Goal: Use online tool/utility: Utilize a website feature to perform a specific function

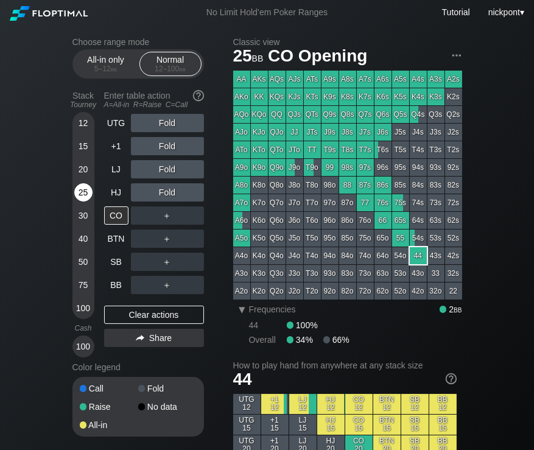
click at [84, 193] on div "25" at bounding box center [83, 192] width 18 height 18
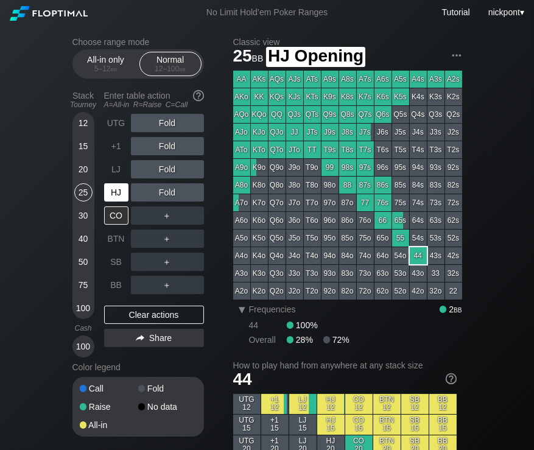
click at [116, 189] on div "HJ" at bounding box center [116, 192] width 24 height 18
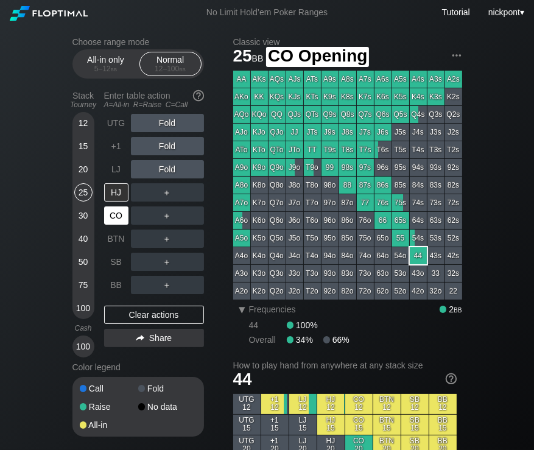
click at [114, 208] on div "CO" at bounding box center [116, 215] width 24 height 18
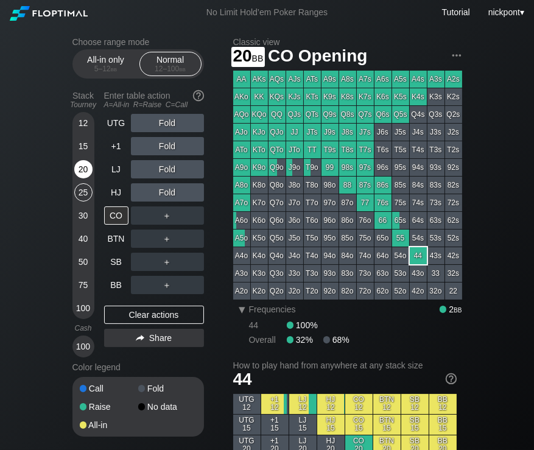
click at [83, 166] on div "20" at bounding box center [83, 169] width 18 height 18
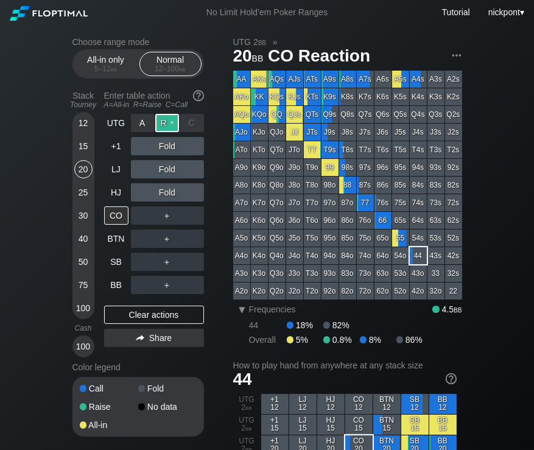
click at [166, 127] on div "R ✕" at bounding box center [167, 123] width 24 height 18
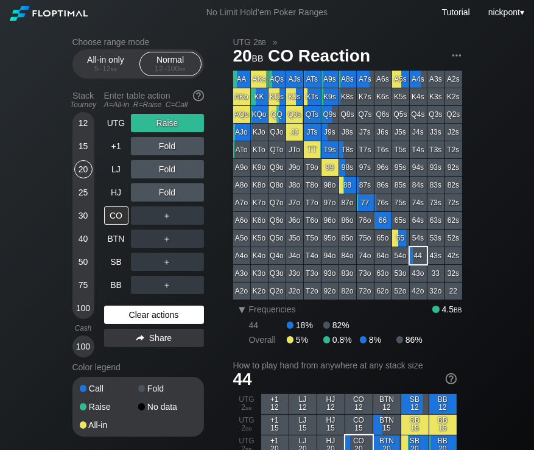
click at [175, 319] on div "Clear actions" at bounding box center [154, 314] width 100 height 18
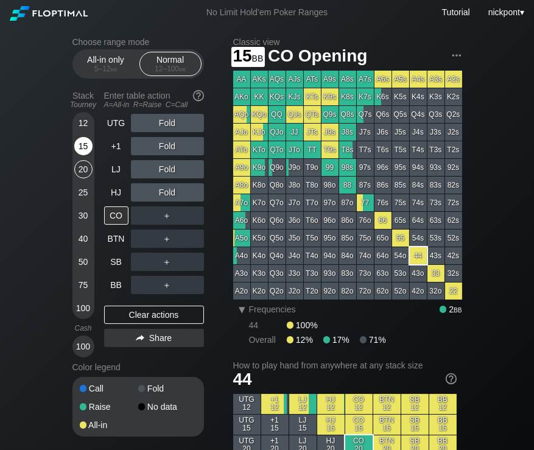
click at [82, 150] on div "15" at bounding box center [83, 146] width 18 height 18
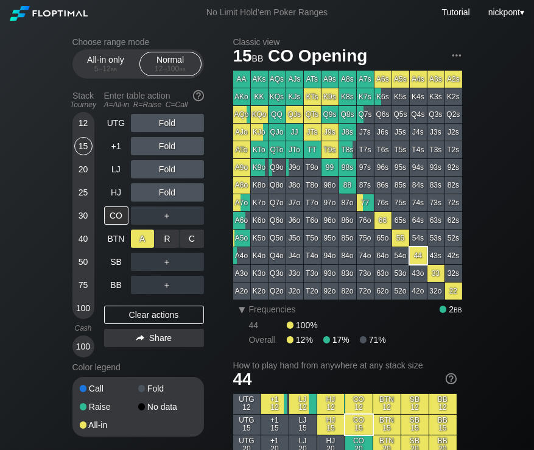
click at [141, 240] on div "A ✕" at bounding box center [143, 238] width 24 height 18
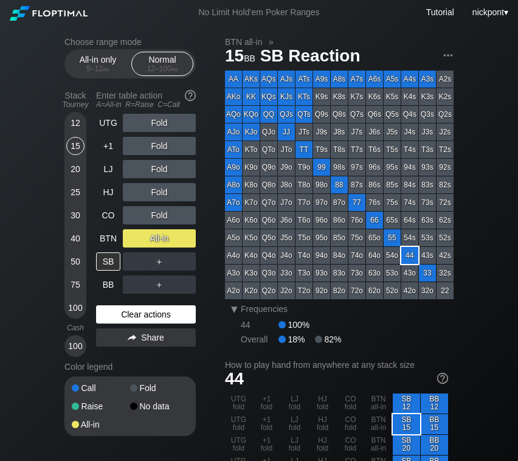
click at [136, 313] on div "Clear actions" at bounding box center [146, 314] width 100 height 18
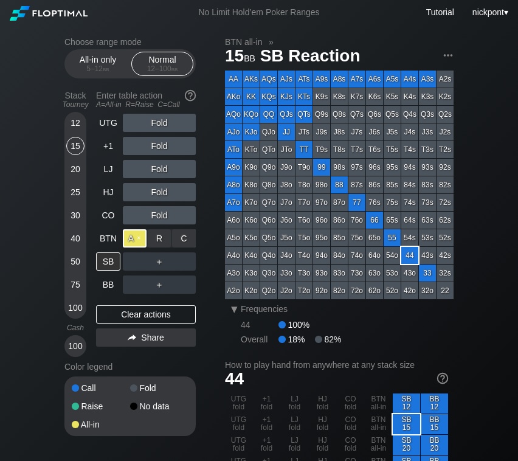
click at [140, 239] on div "A ✕" at bounding box center [135, 238] width 24 height 18
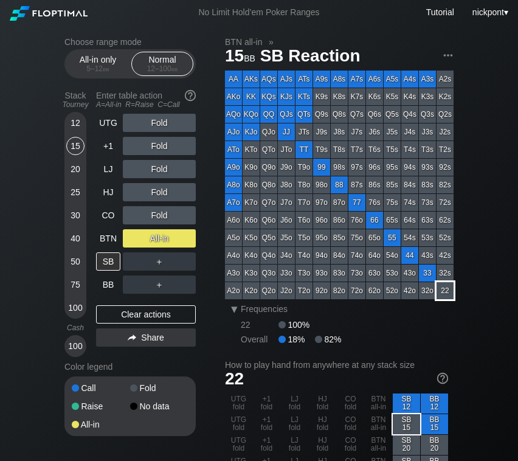
click at [439, 294] on div "22" at bounding box center [445, 290] width 17 height 17
click at [153, 316] on div "Clear actions" at bounding box center [146, 314] width 100 height 18
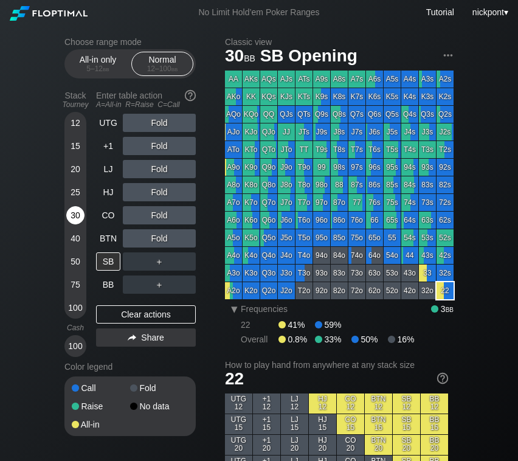
click at [73, 217] on div "30" at bounding box center [75, 215] width 18 height 18
click at [77, 214] on div "30" at bounding box center [75, 215] width 18 height 18
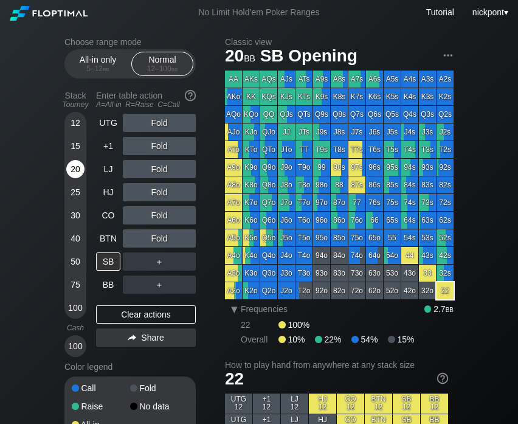
click at [75, 167] on div "20" at bounding box center [75, 169] width 18 height 18
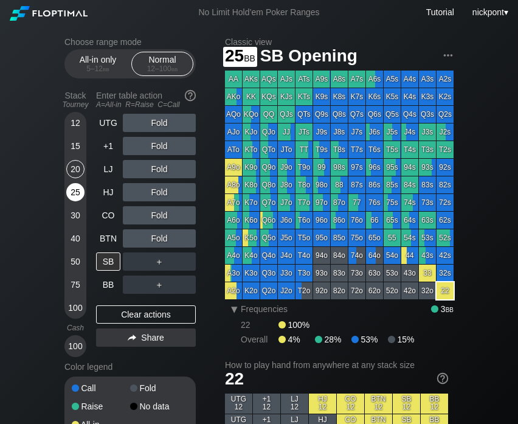
click at [75, 190] on div "25" at bounding box center [75, 192] width 18 height 18
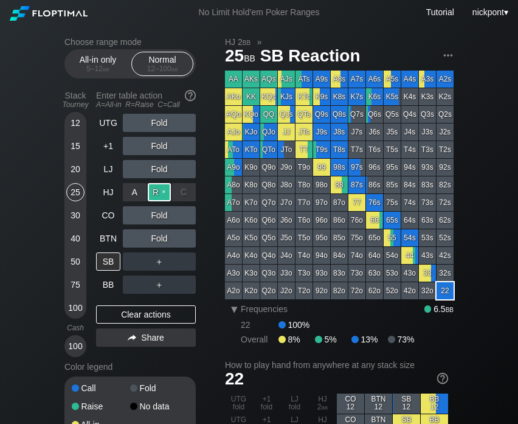
click at [158, 193] on div "R ✕" at bounding box center [160, 192] width 24 height 18
click at [157, 287] on div "R ✕" at bounding box center [160, 285] width 24 height 18
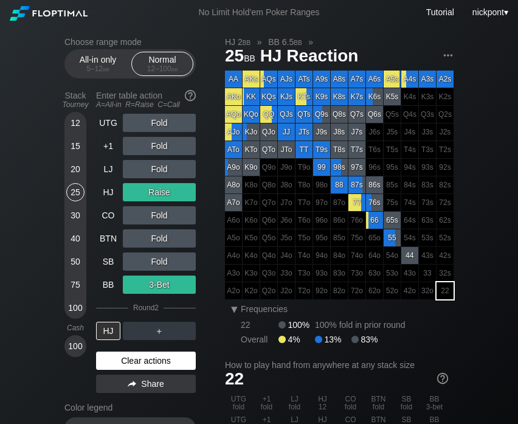
click at [146, 364] on div "Clear actions" at bounding box center [146, 361] width 100 height 18
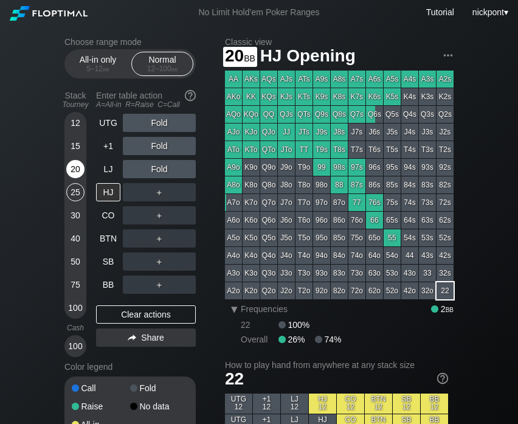
click at [77, 166] on div "20" at bounding box center [75, 169] width 18 height 18
click at [157, 234] on div "R ✕" at bounding box center [160, 238] width 24 height 18
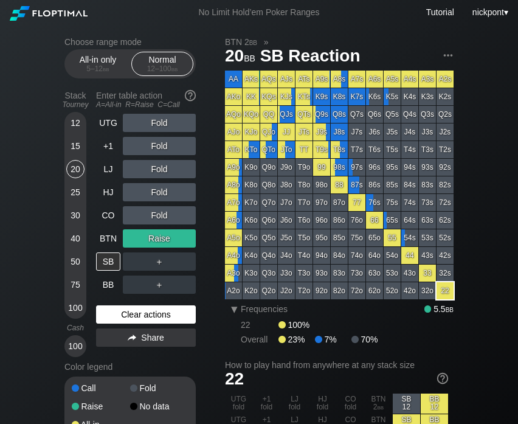
click at [134, 321] on div "Clear actions" at bounding box center [146, 314] width 100 height 18
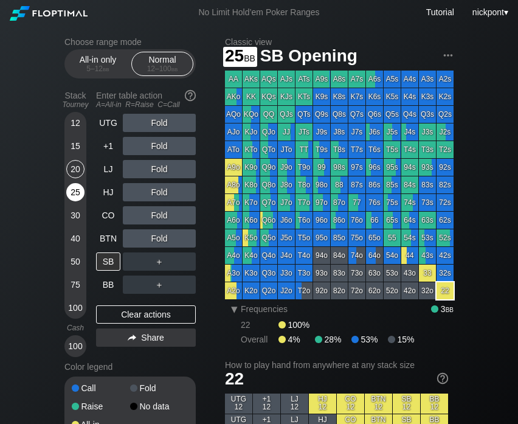
click at [74, 193] on div "25" at bounding box center [75, 192] width 18 height 18
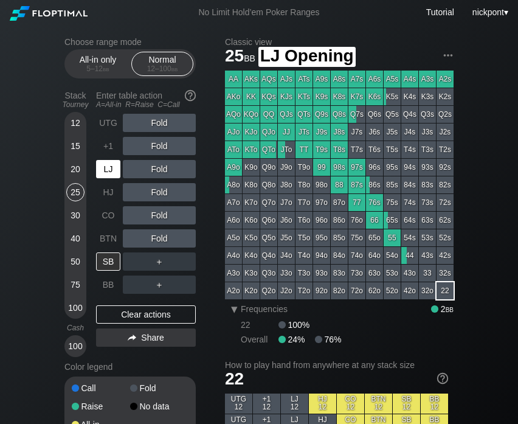
click at [111, 165] on div "LJ" at bounding box center [108, 169] width 24 height 18
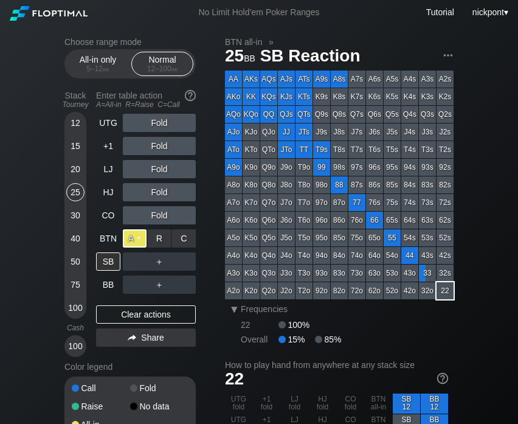
click at [139, 238] on div "A ✕" at bounding box center [135, 238] width 24 height 18
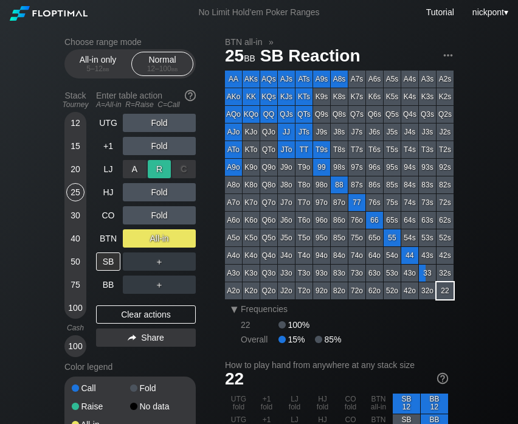
click at [155, 169] on div "R ✕" at bounding box center [160, 169] width 24 height 18
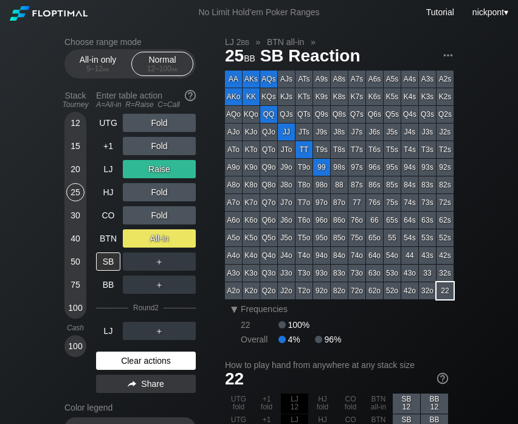
click at [133, 358] on div "Clear actions" at bounding box center [146, 361] width 100 height 18
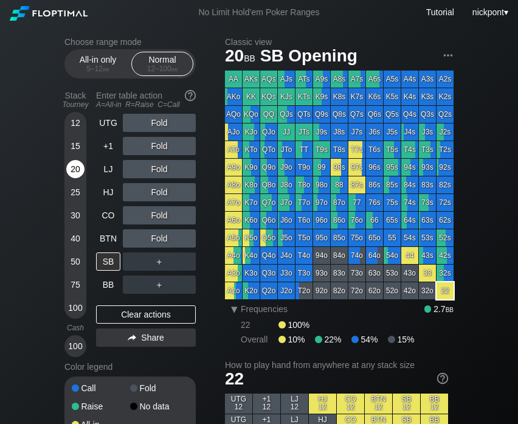
click at [75, 173] on div "20" at bounding box center [75, 169] width 18 height 18
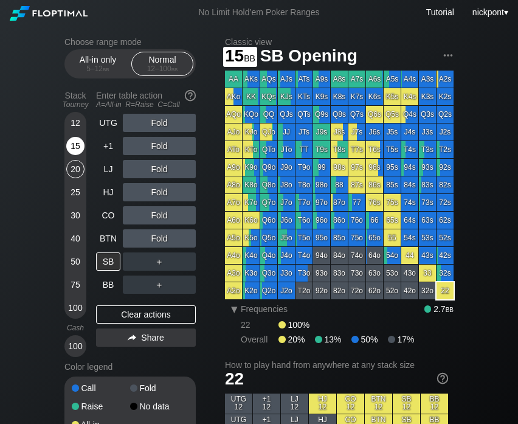
click at [75, 148] on div "15" at bounding box center [75, 146] width 18 height 18
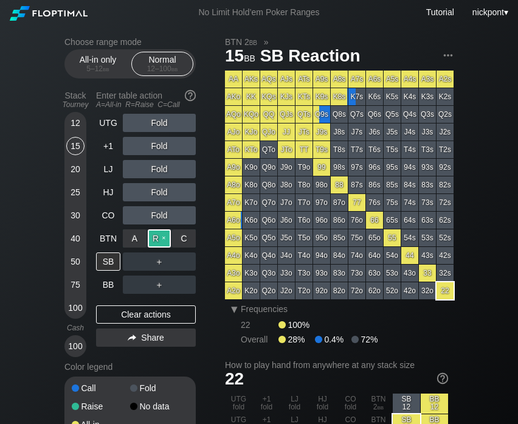
click at [152, 240] on div "R ✕" at bounding box center [160, 238] width 24 height 18
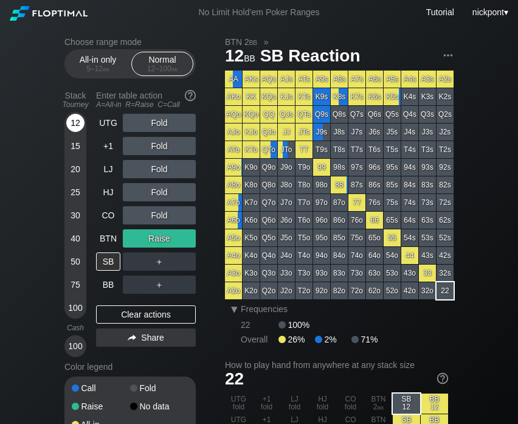
click at [69, 122] on div "12" at bounding box center [75, 123] width 18 height 18
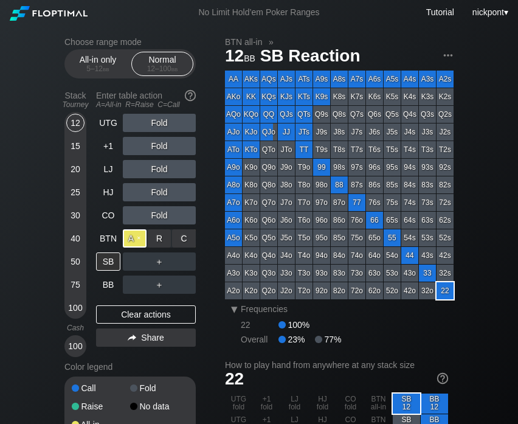
click at [138, 239] on div "A ✕" at bounding box center [135, 238] width 24 height 18
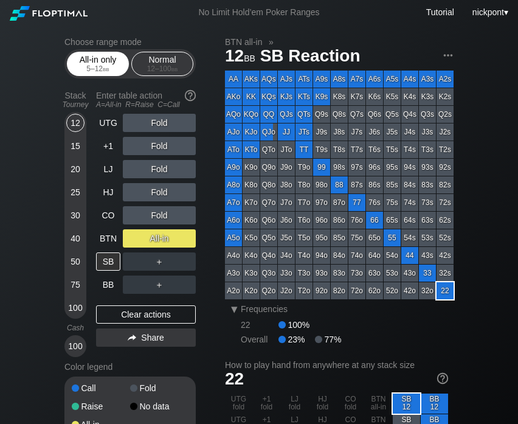
click at [109, 59] on div "All-in only 5 – 12 bb" at bounding box center [98, 63] width 56 height 23
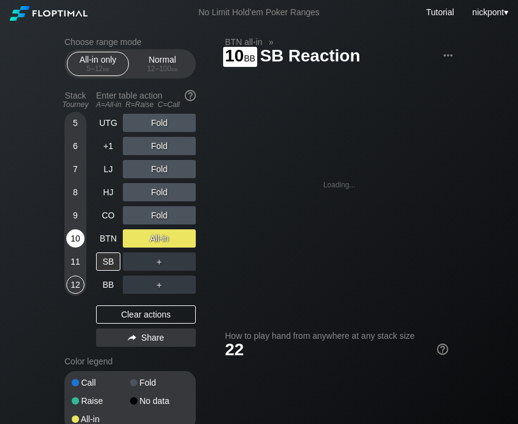
click at [77, 236] on div "10" at bounding box center [75, 238] width 18 height 18
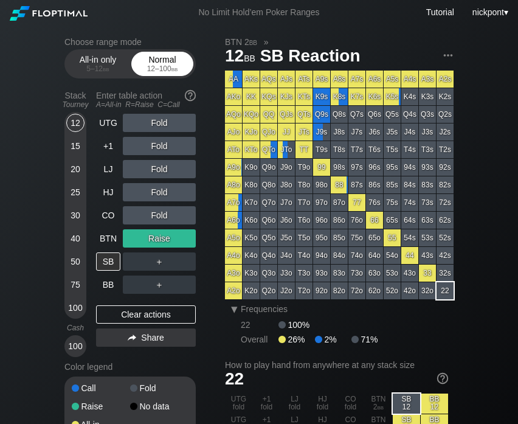
click at [147, 57] on div "Normal 12 – 100 bb" at bounding box center [162, 63] width 56 height 23
click at [81, 131] on div "12" at bounding box center [75, 125] width 18 height 23
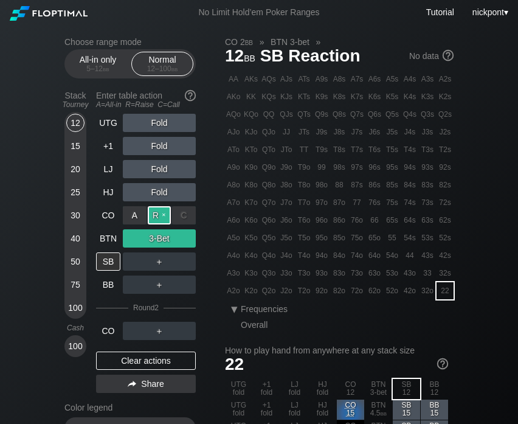
click at [160, 216] on div "R ✕" at bounding box center [160, 215] width 24 height 18
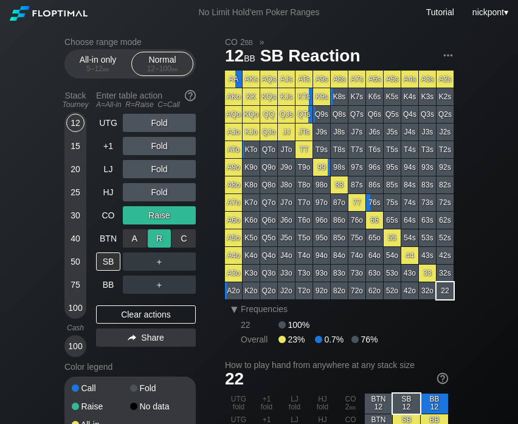
click at [161, 234] on div "R ✕" at bounding box center [160, 238] width 24 height 18
click at [78, 127] on div "12" at bounding box center [75, 123] width 18 height 18
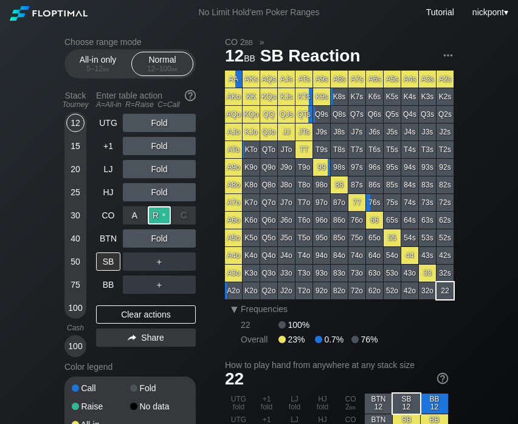
click at [162, 215] on div "R ✕" at bounding box center [160, 215] width 24 height 18
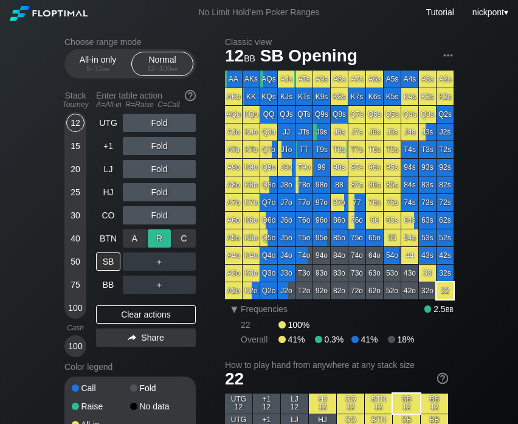
click at [156, 235] on div "R ✕" at bounding box center [160, 238] width 24 height 18
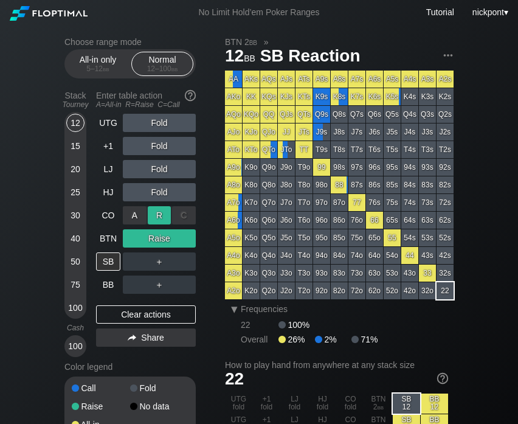
click at [156, 215] on div "R ✕" at bounding box center [160, 215] width 24 height 18
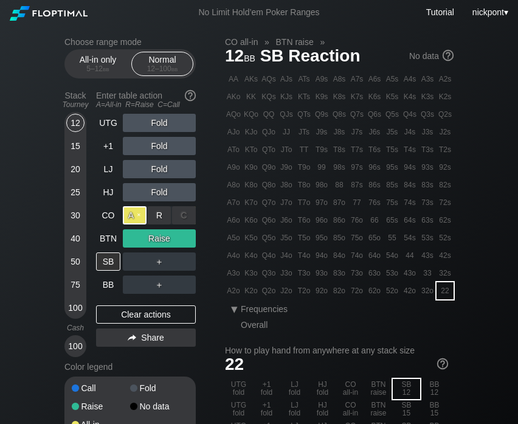
click at [130, 217] on div "A ✕" at bounding box center [135, 215] width 24 height 18
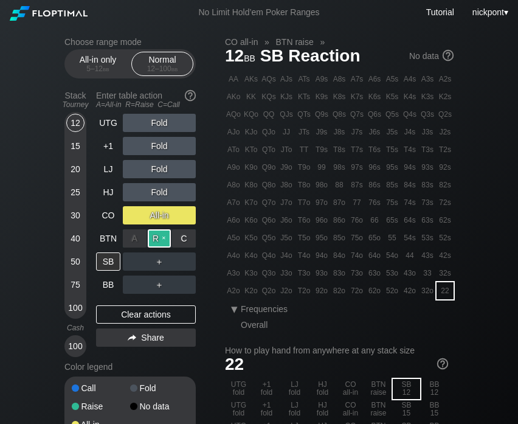
click at [165, 240] on div "R ✕" at bounding box center [160, 238] width 24 height 18
